Goal: Register for event/course

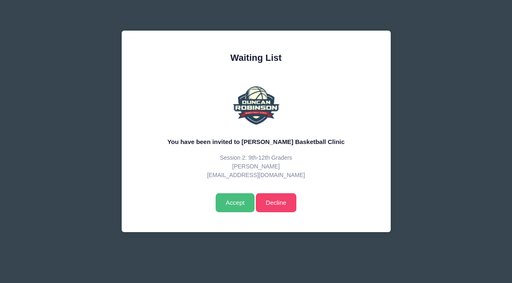
click at [235, 203] on input "Accept" at bounding box center [234, 202] width 38 height 19
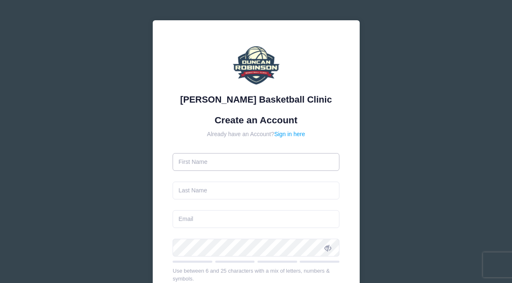
drag, startPoint x: 0, startPoint y: 0, endPoint x: 258, endPoint y: 153, distance: 300.2
click at [258, 153] on input "text" at bounding box center [255, 162] width 167 height 18
type input "Jennifer"
type input "McCarthy"
type input "[EMAIL_ADDRESS][DOMAIN_NAME]"
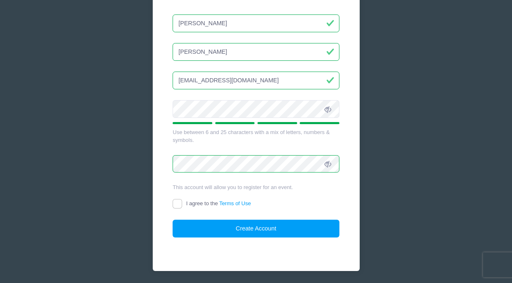
scroll to position [167, 0]
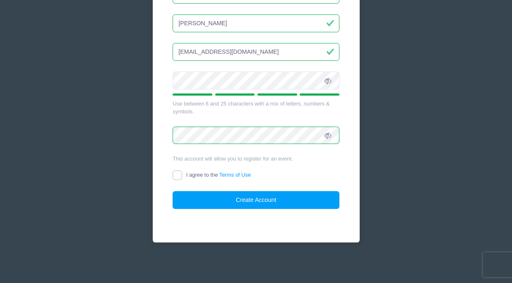
click at [176, 174] on input "I agree to the Terms of Use" at bounding box center [177, 175] width 10 height 10
checkbox input "true"
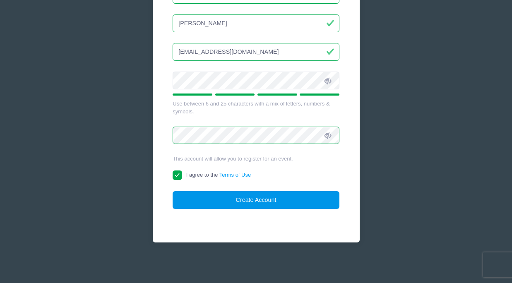
click at [250, 195] on button "Create Account" at bounding box center [255, 200] width 167 height 18
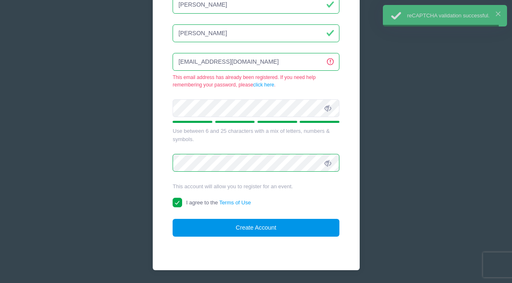
scroll to position [156, 0]
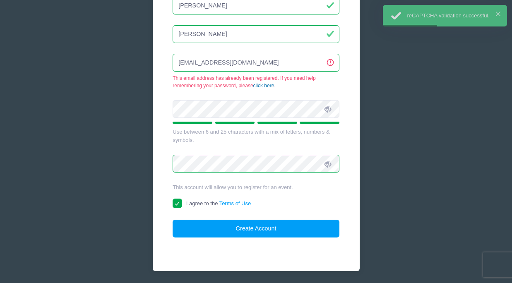
click at [263, 86] on link "click here" at bounding box center [263, 86] width 21 height 6
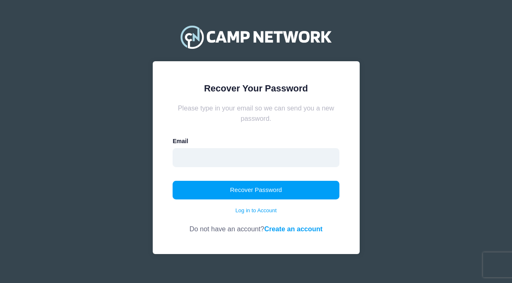
click at [232, 157] on input "email" at bounding box center [255, 157] width 167 height 19
type input "jlycette@hotmail.com"
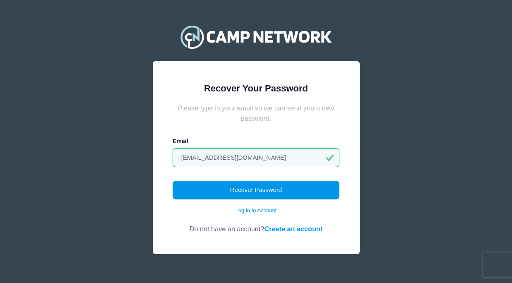
click at [225, 194] on button "Recover Password" at bounding box center [255, 190] width 167 height 19
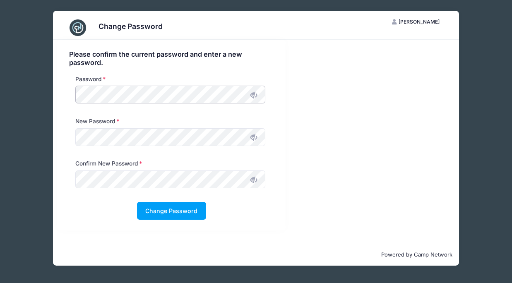
click at [72, 96] on div "Password" at bounding box center [170, 91] width 198 height 33
click at [150, 208] on button "Change Password" at bounding box center [171, 211] width 69 height 18
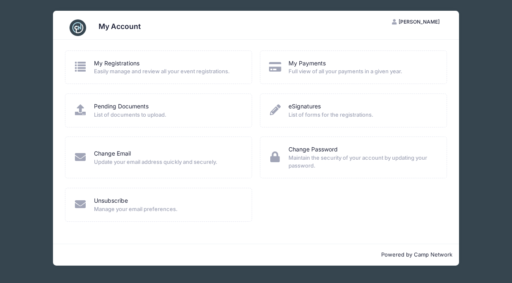
click at [134, 73] on span "Easily manage and review all your event registrations." at bounding box center [167, 71] width 147 height 8
click at [82, 67] on icon at bounding box center [81, 66] width 14 height 11
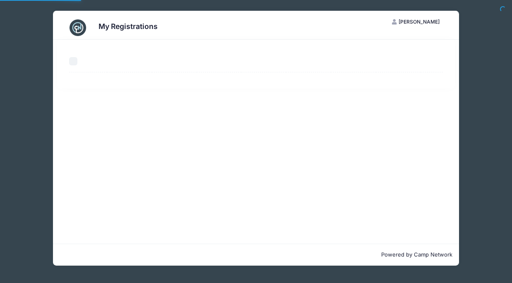
select select "50"
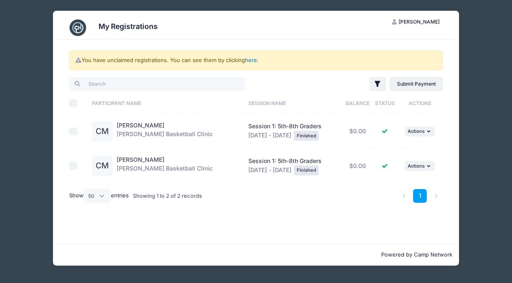
click at [251, 57] on link "here" at bounding box center [251, 60] width 12 height 7
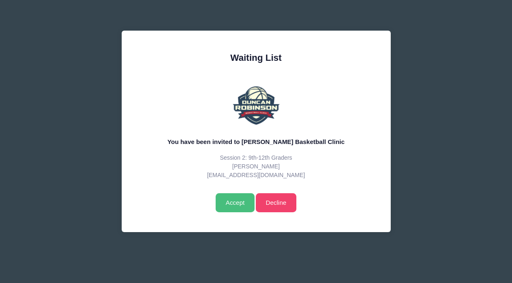
click at [227, 200] on input "Accept" at bounding box center [234, 202] width 38 height 19
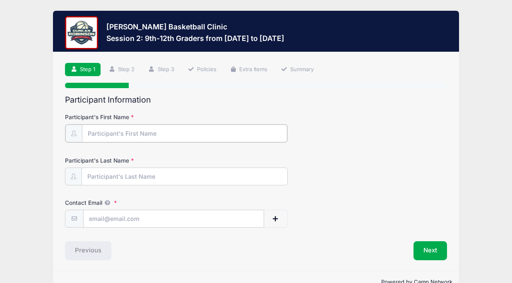
click at [195, 131] on input "Participant's First Name" at bounding box center [184, 133] width 205 height 18
type input "[PERSON_NAME]"
type input "[EMAIL_ADDRESS][DOMAIN_NAME]"
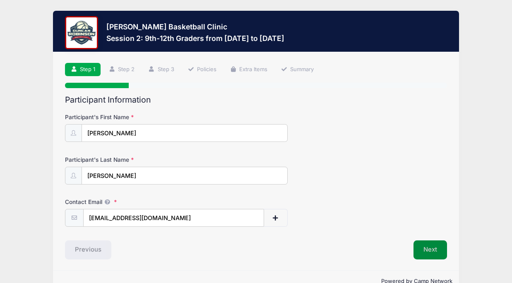
click at [424, 248] on button "Next" at bounding box center [430, 249] width 34 height 19
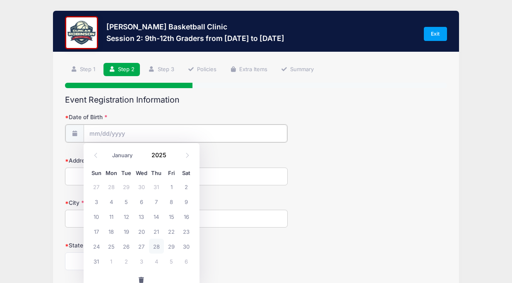
click at [201, 125] on input "Date of Birth" at bounding box center [186, 133] width 204 height 18
click at [97, 133] on input "Date of Birth" at bounding box center [186, 133] width 204 height 18
click at [94, 154] on icon at bounding box center [95, 155] width 5 height 5
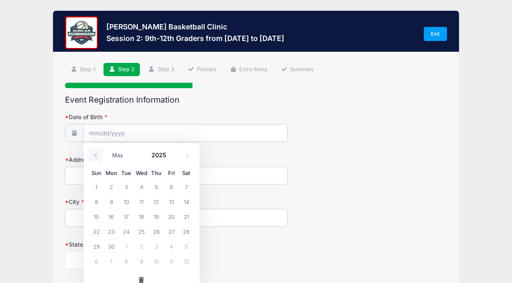
click at [94, 154] on icon at bounding box center [95, 155] width 5 height 5
select select "0"
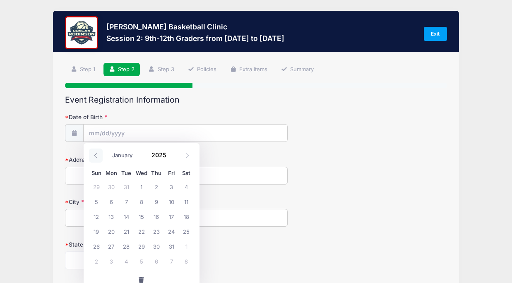
click at [94, 154] on icon at bounding box center [95, 155] width 5 height 5
type input "2024"
select select "11"
click at [106, 133] on input "Date of Birth" at bounding box center [186, 133] width 204 height 18
click at [79, 134] on span at bounding box center [74, 133] width 18 height 18
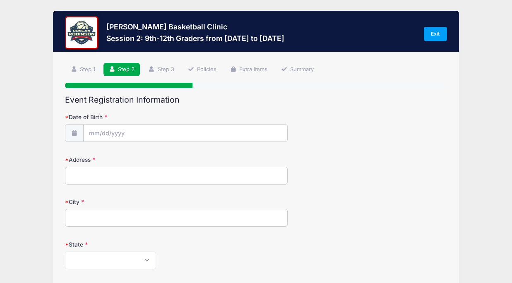
click at [79, 134] on span at bounding box center [74, 133] width 18 height 18
type input "2025"
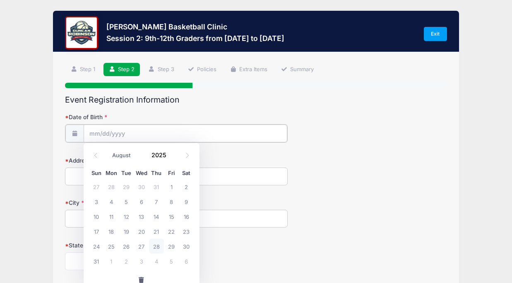
click at [100, 134] on input "Date of Birth" at bounding box center [186, 133] width 204 height 18
click at [95, 155] on icon at bounding box center [95, 155] width 5 height 5
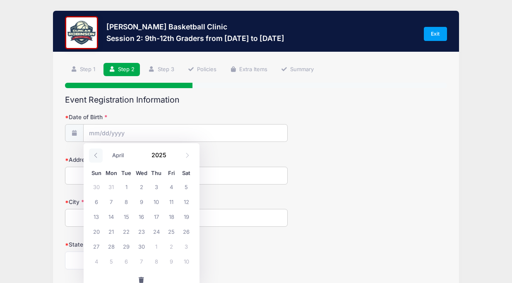
click at [95, 155] on icon at bounding box center [95, 155] width 3 height 5
select select "0"
click at [95, 155] on icon at bounding box center [95, 155] width 3 height 5
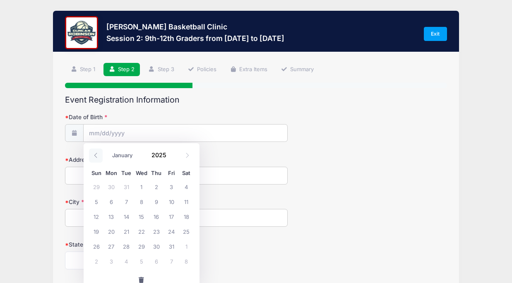
type input "2024"
click at [95, 155] on icon at bounding box center [95, 155] width 3 height 5
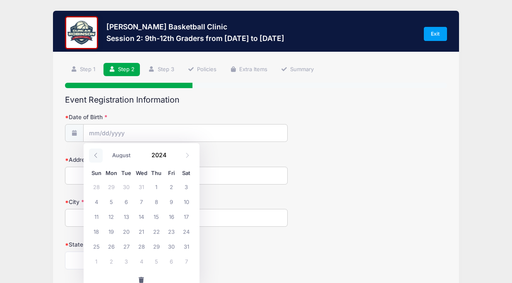
click at [95, 155] on icon at bounding box center [95, 155] width 3 height 5
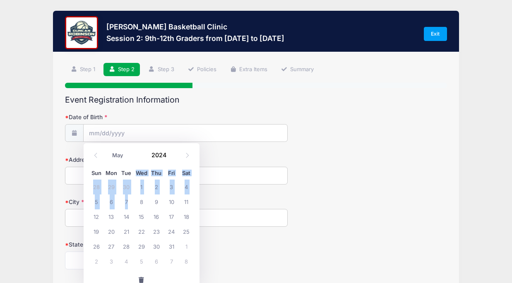
drag, startPoint x: 134, startPoint y: 195, endPoint x: 136, endPoint y: 175, distance: 20.4
click at [136, 175] on div "Sun Mon Tue Wed Thu Fri Sat 28 29 30 1 2 3 4 5 6 7 8 9 10 11 12 13 14 15 16 17 …" at bounding box center [141, 218] width 105 height 101
click at [136, 156] on select "January February March April May June July August September October November De…" at bounding box center [126, 155] width 37 height 11
select select "3"
click at [141, 158] on select "January February March April May June July August September October November De…" at bounding box center [126, 155] width 37 height 11
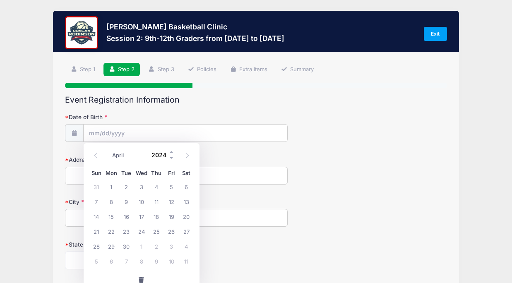
click at [167, 153] on input "2024" at bounding box center [161, 155] width 27 height 12
click at [172, 157] on span at bounding box center [172, 158] width 6 height 6
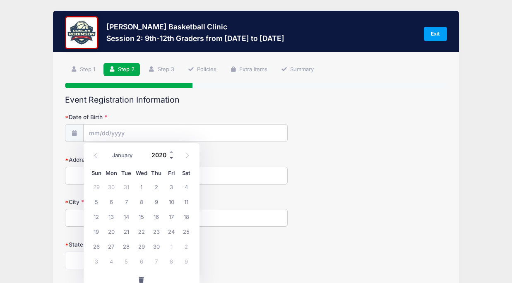
click at [172, 157] on span at bounding box center [172, 158] width 6 height 6
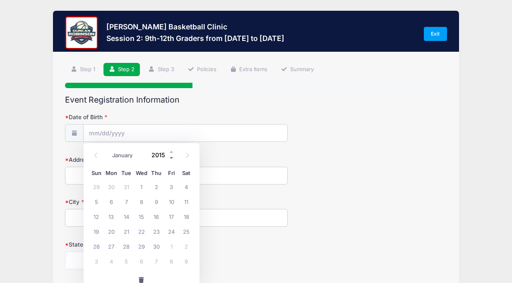
click at [172, 157] on span at bounding box center [172, 158] width 6 height 6
type input "2011"
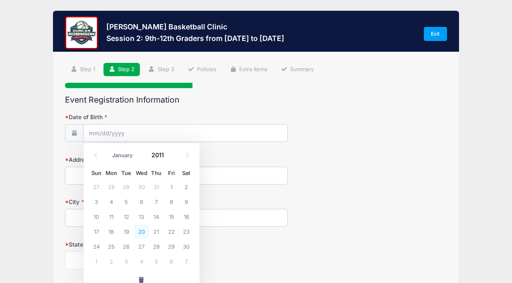
click at [137, 230] on span "20" at bounding box center [141, 231] width 15 height 15
type input "04/20/2011"
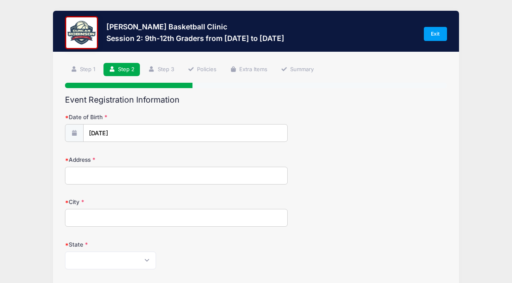
click at [127, 178] on input "Address" at bounding box center [176, 176] width 223 height 18
type input "4 Elliott Street"
type input "HAMPTON"
select select "NH"
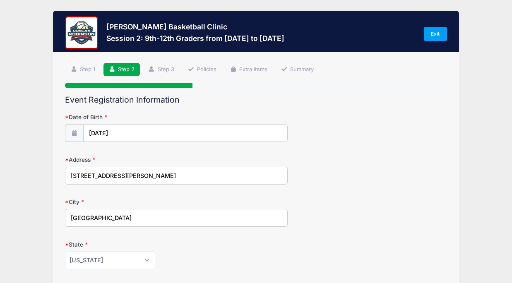
type input "03842"
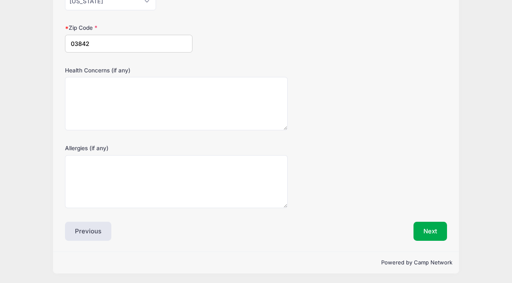
scroll to position [260, 0]
click at [423, 228] on button "Next" at bounding box center [430, 230] width 34 height 19
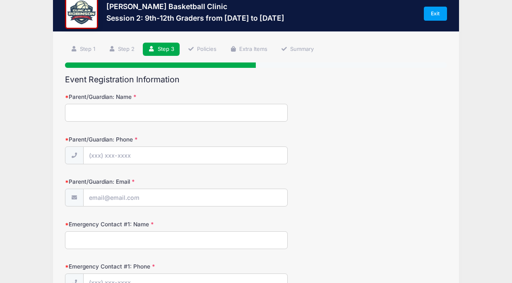
scroll to position [0, 0]
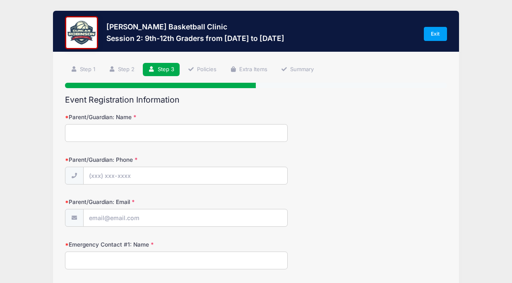
click at [239, 131] on input "Parent/Guardian: Name" at bounding box center [176, 133] width 223 height 18
click at [183, 131] on input "Parent/Guardian: Name" at bounding box center [176, 133] width 223 height 18
type input "Jennifer McCarthy"
type input "(603) 834-1661"
click at [169, 219] on input "Parent/Guardian: Email" at bounding box center [186, 218] width 204 height 18
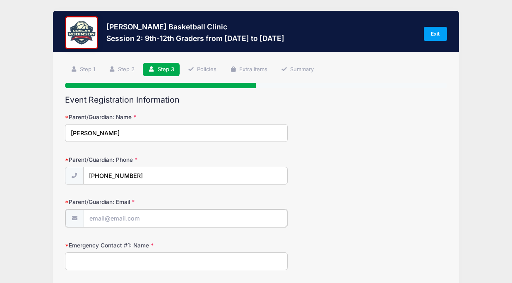
type input "[EMAIL_ADDRESS][DOMAIN_NAME]"
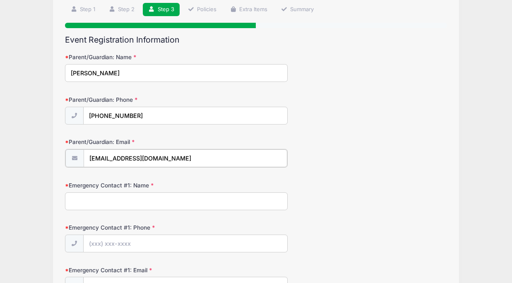
scroll to position [123, 0]
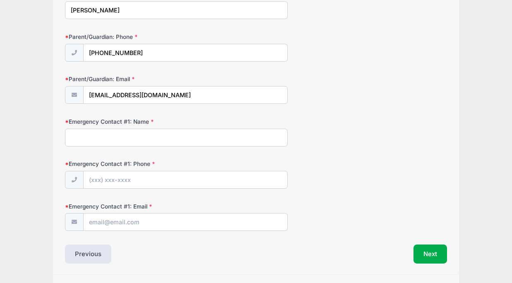
click at [173, 140] on input "Emergency Contact #1: Name" at bounding box center [176, 138] width 223 height 18
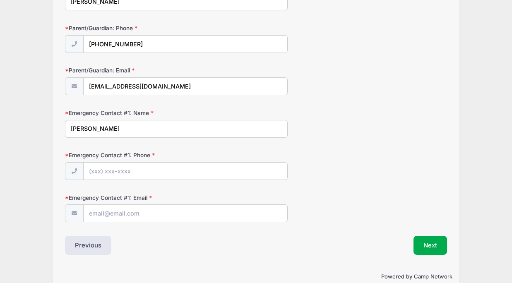
scroll to position [146, 0]
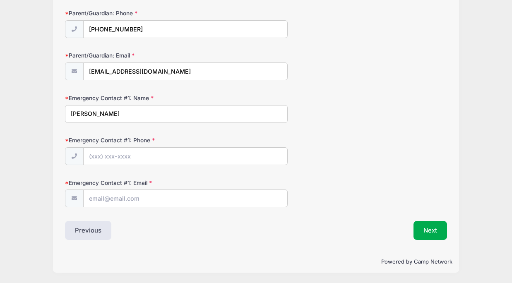
type input "Jennifer McCarthy"
click at [164, 155] on input "Emergency Contact #1: Phone" at bounding box center [186, 157] width 204 height 18
type input "(603) 834-1661"
click at [151, 199] on input "Emergency Contact #1: Email" at bounding box center [186, 199] width 204 height 18
type input "[EMAIL_ADDRESS][DOMAIN_NAME]"
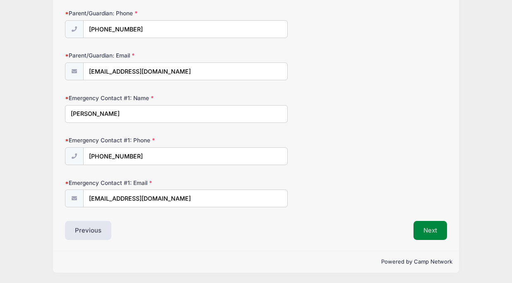
click at [427, 232] on button "Next" at bounding box center [430, 230] width 34 height 19
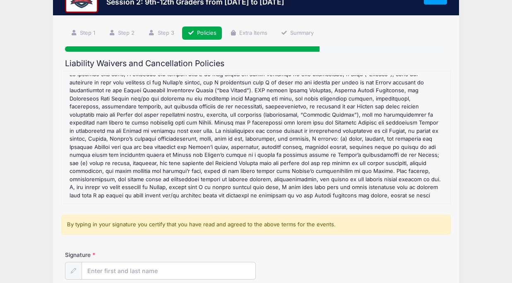
scroll to position [119, 0]
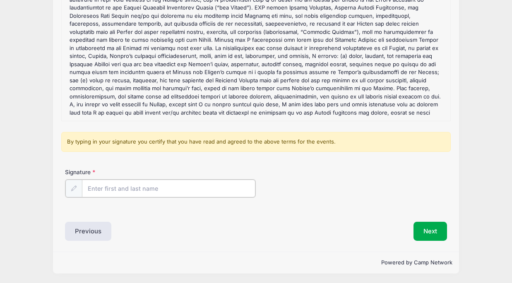
click at [158, 184] on input "Signature" at bounding box center [168, 188] width 173 height 18
type input "Jennifer McCarthy"
click at [429, 229] on button "Next" at bounding box center [430, 230] width 34 height 19
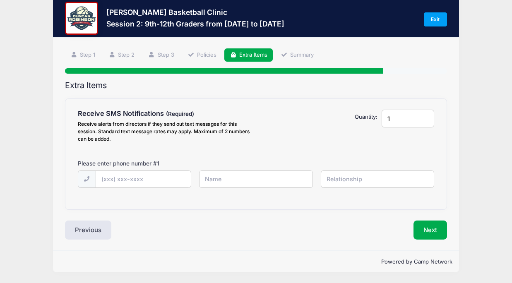
scroll to position [0, 0]
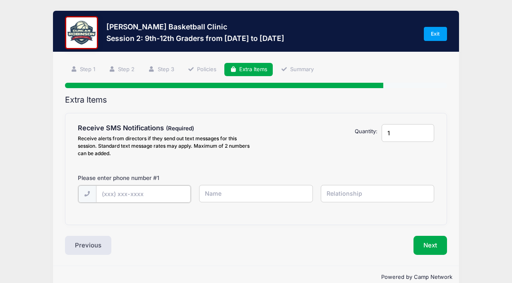
click at [0, 0] on input "text" at bounding box center [0, 0] width 0 height 0
type input "(603) 834-1661"
type input "Jennifer"
click at [0, 0] on input "text" at bounding box center [0, 0] width 0 height 0
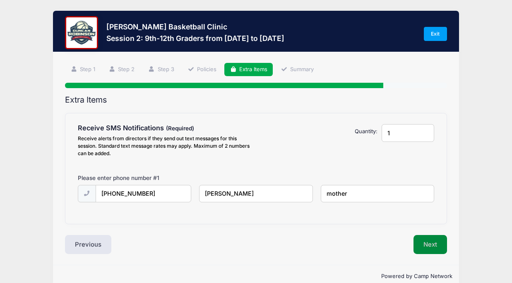
type input "mother"
click at [438, 244] on button "Next" at bounding box center [430, 244] width 34 height 19
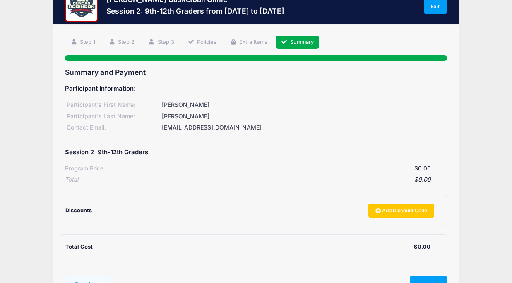
scroll to position [87, 0]
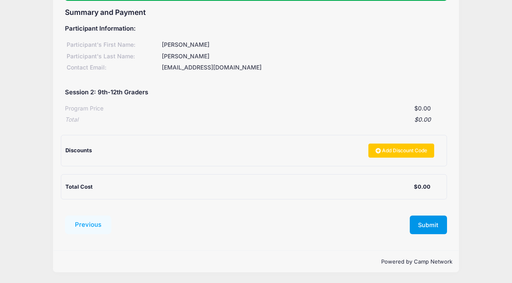
click at [431, 220] on button "Submit" at bounding box center [427, 224] width 37 height 19
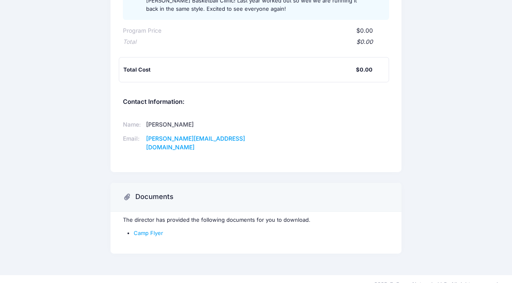
scroll to position [162, 0]
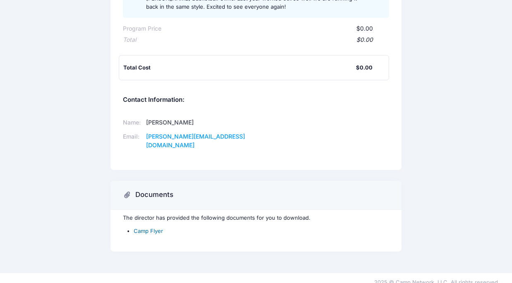
click at [148, 227] on link "Camp Flyer" at bounding box center [148, 230] width 29 height 7
